Goal: Task Accomplishment & Management: Manage account settings

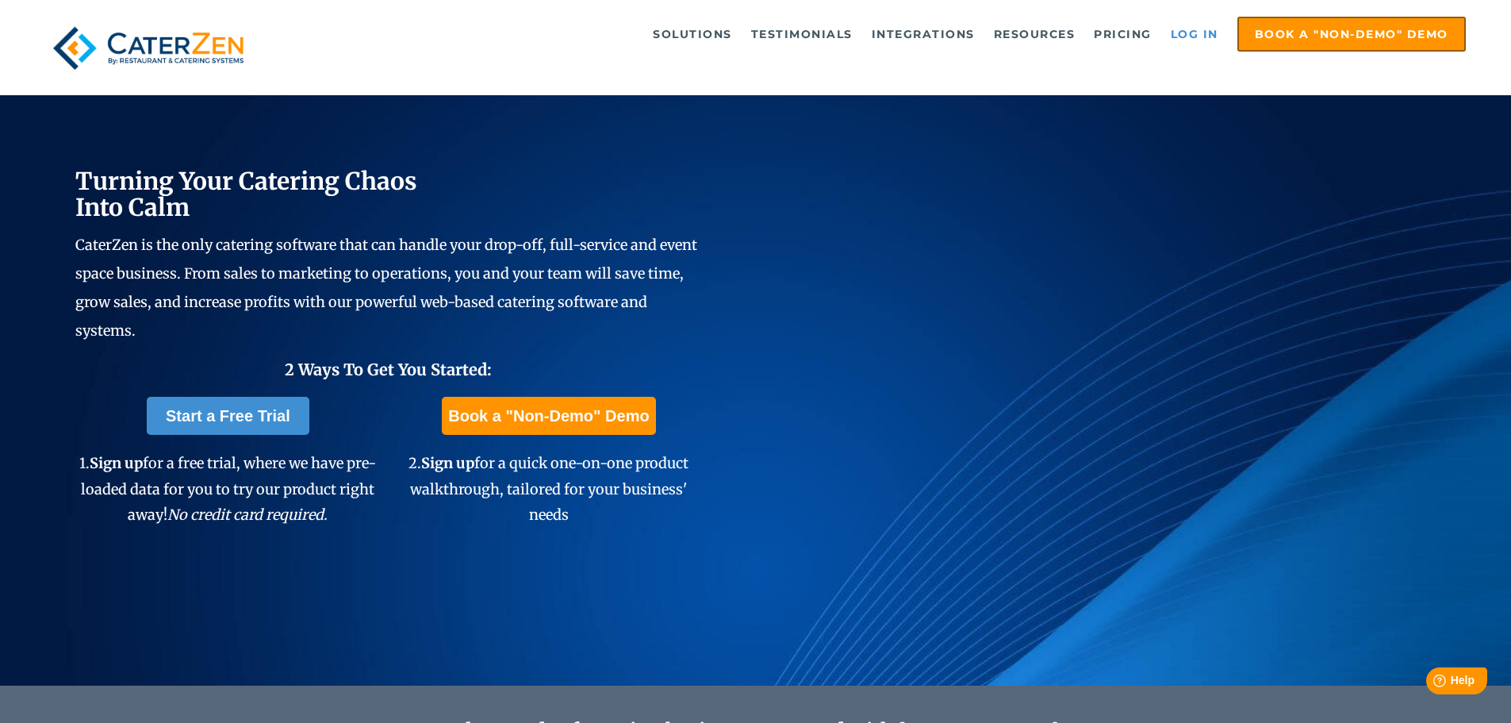
click at [1205, 33] on link "Log in" at bounding box center [1194, 34] width 63 height 32
click at [1179, 30] on link "Log in" at bounding box center [1194, 34] width 63 height 32
